Goal: Transaction & Acquisition: Purchase product/service

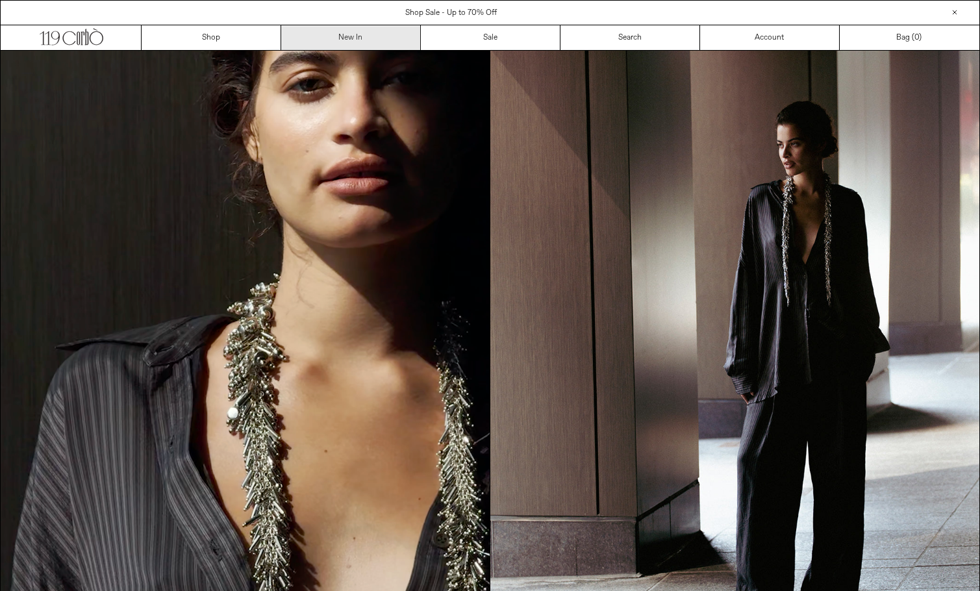
click at [366, 32] on link "New In" at bounding box center [351, 37] width 140 height 25
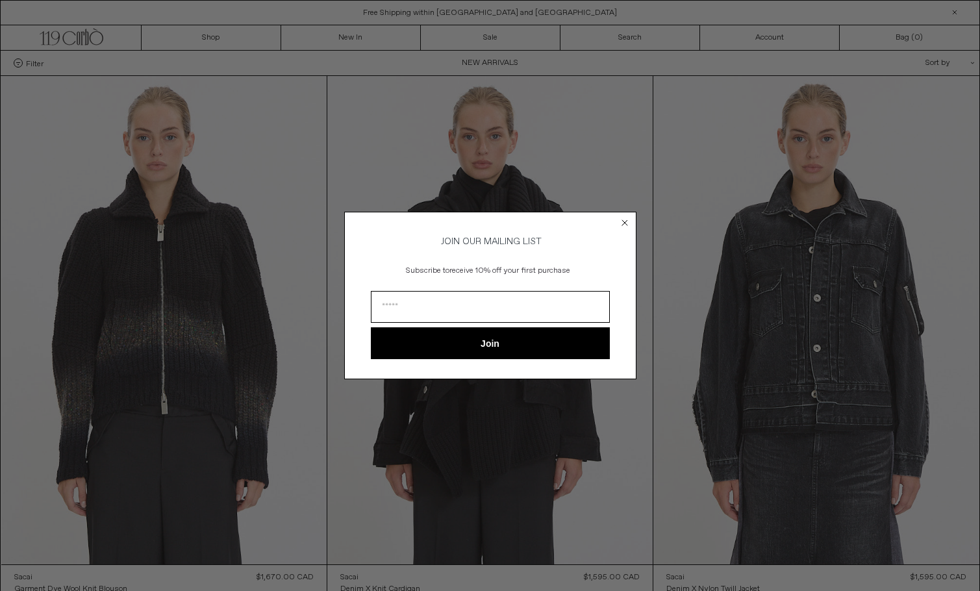
click at [625, 224] on circle "Close dialog" at bounding box center [624, 222] width 12 height 12
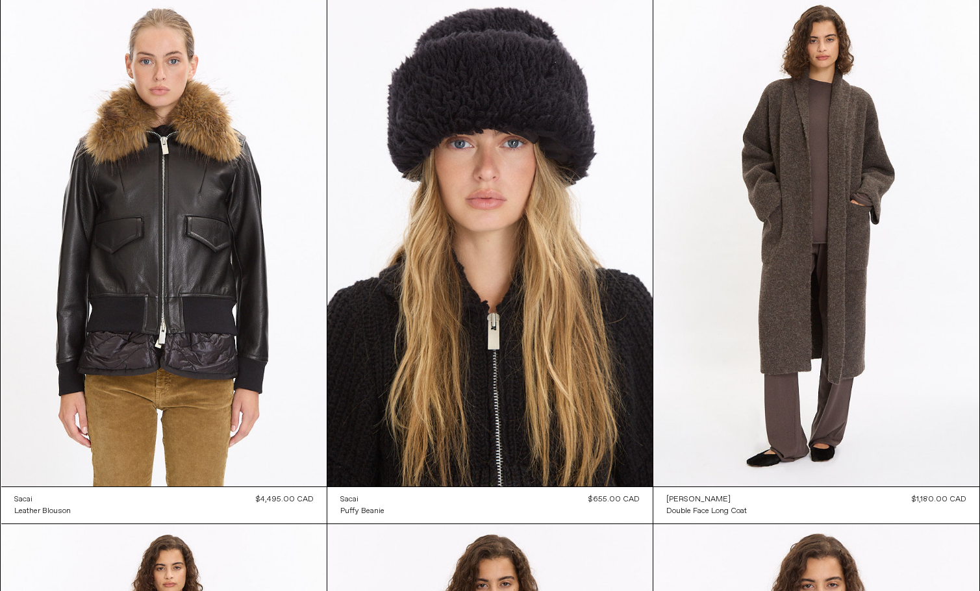
scroll to position [601, 0]
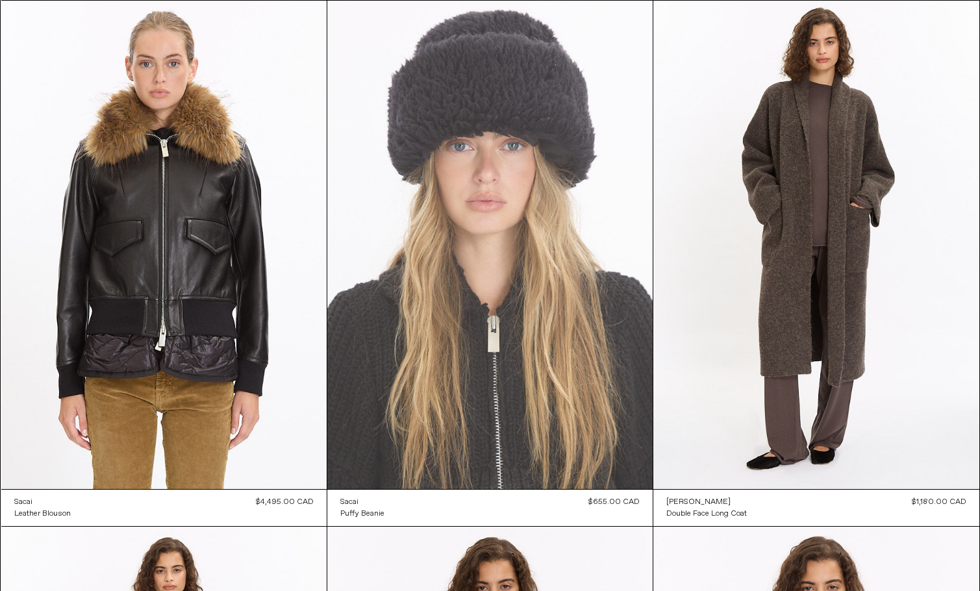
click at [526, 200] on at bounding box center [489, 245] width 325 height 488
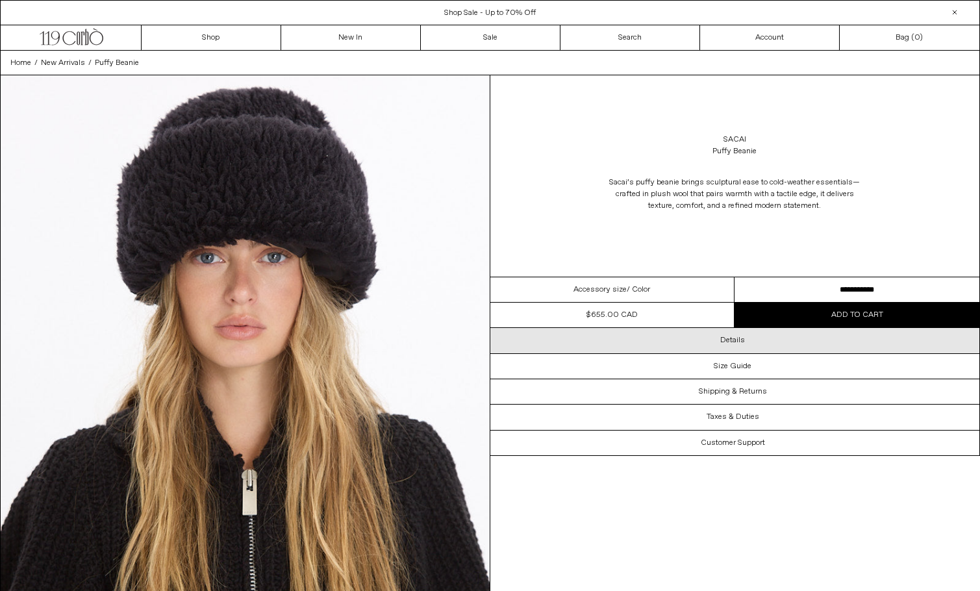
click at [733, 344] on h3 "Details" at bounding box center [732, 340] width 25 height 9
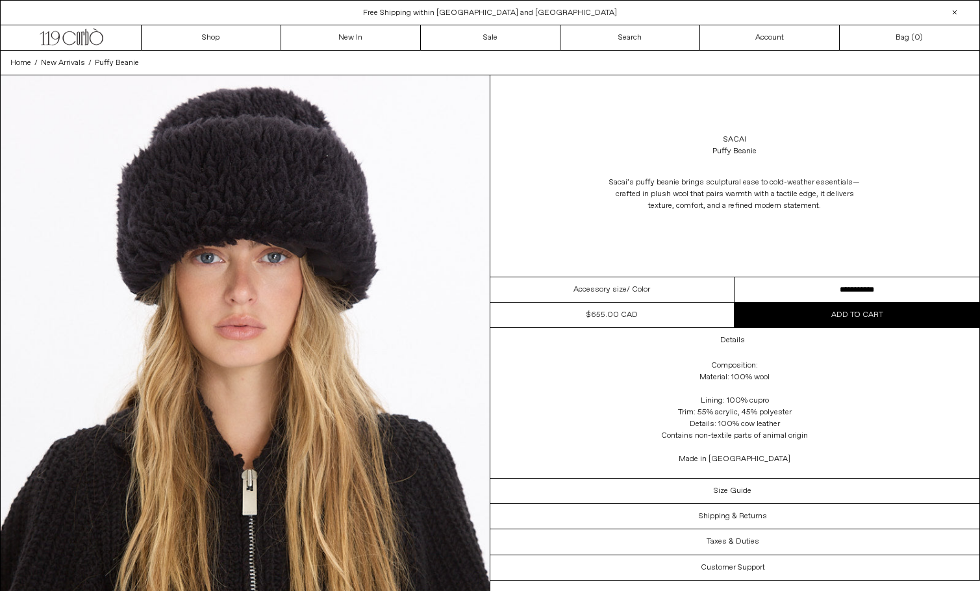
click at [800, 290] on select "**********" at bounding box center [856, 289] width 245 height 25
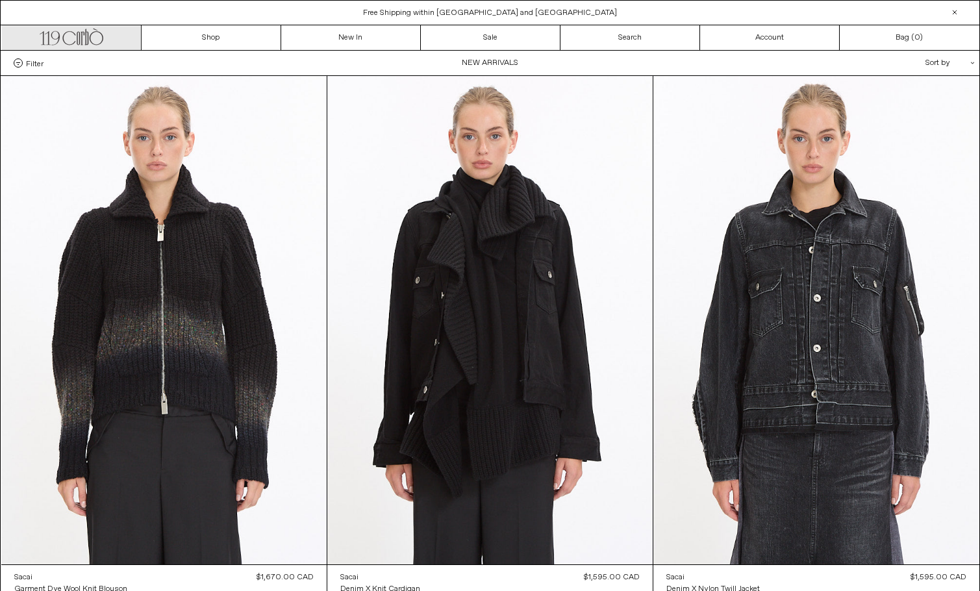
click at [101, 42] on icon at bounding box center [96, 39] width 14 height 14
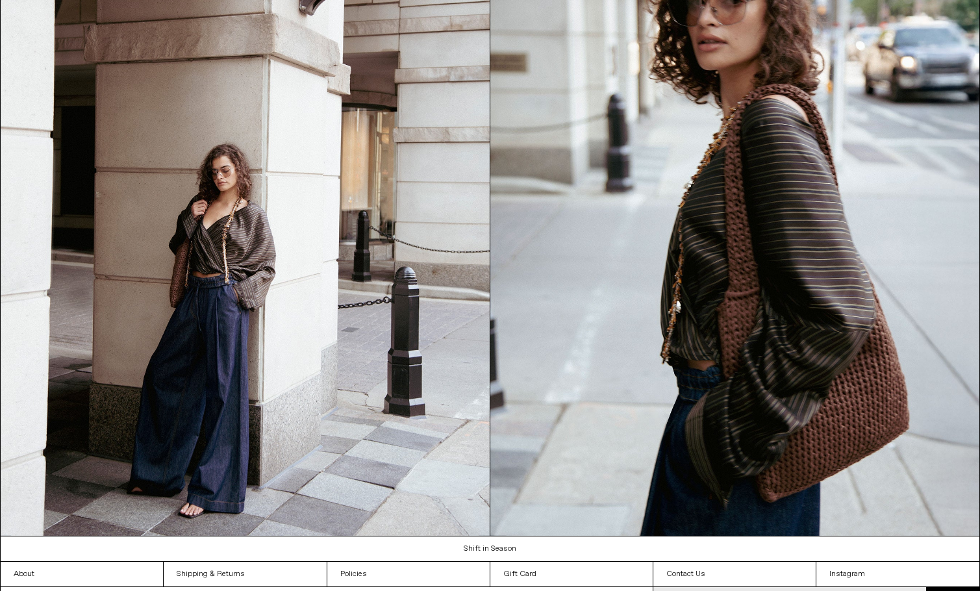
scroll to position [1393, 0]
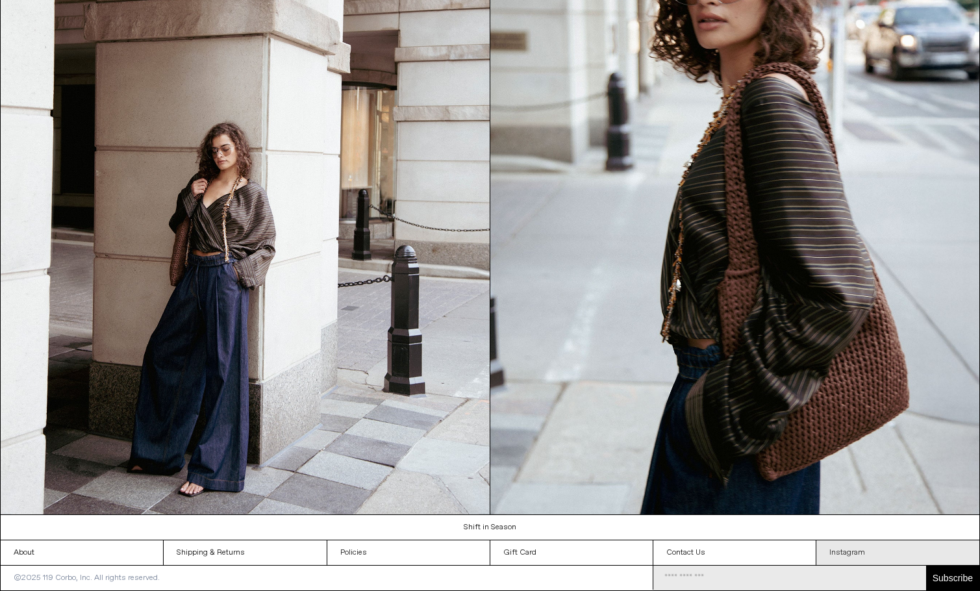
click at [857, 540] on link "Instagram" at bounding box center [897, 552] width 163 height 25
